Goal: Navigation & Orientation: Find specific page/section

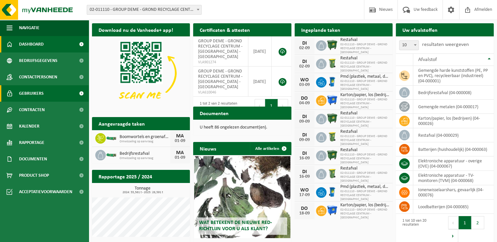
click at [42, 90] on span "Gebruikers" at bounding box center [31, 93] width 25 height 16
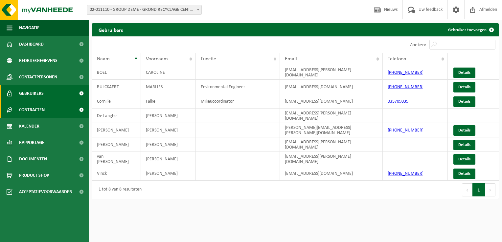
click at [33, 110] on span "Contracten" at bounding box center [32, 110] width 26 height 16
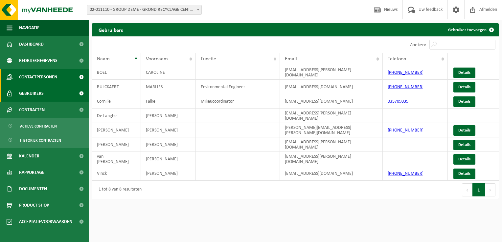
click at [54, 82] on span "Contactpersonen" at bounding box center [38, 77] width 38 height 16
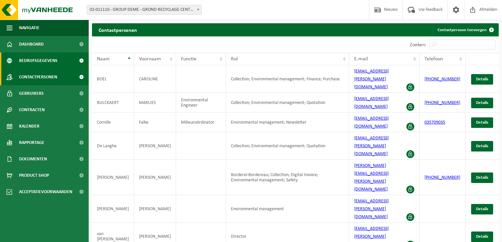
click at [46, 63] on span "Bedrijfsgegevens" at bounding box center [38, 61] width 38 height 16
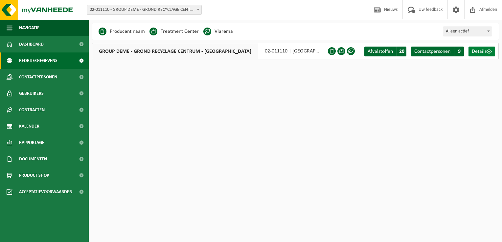
click at [480, 51] on span "Details" at bounding box center [479, 51] width 15 height 5
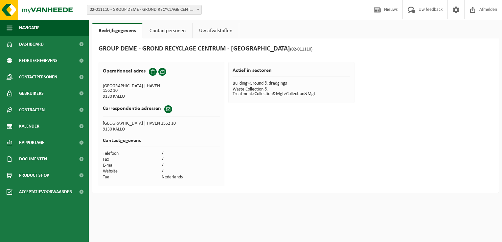
click at [175, 23] on div "Bedrijfsgegevens Contactpersonen Uw afvalstoffen GROUP DEME - GROND RECYCLAGE C…" at bounding box center [251, 98] width 502 height 196
click at [169, 32] on link "Contactpersonen" at bounding box center [167, 30] width 49 height 15
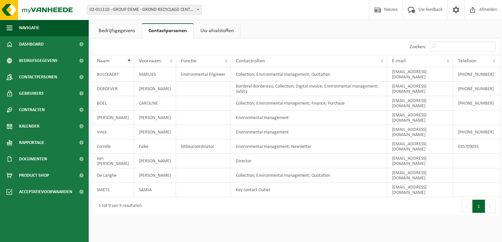
click at [203, 28] on link "Uw afvalstoffen" at bounding box center [217, 30] width 46 height 15
